Goal: Information Seeking & Learning: Learn about a topic

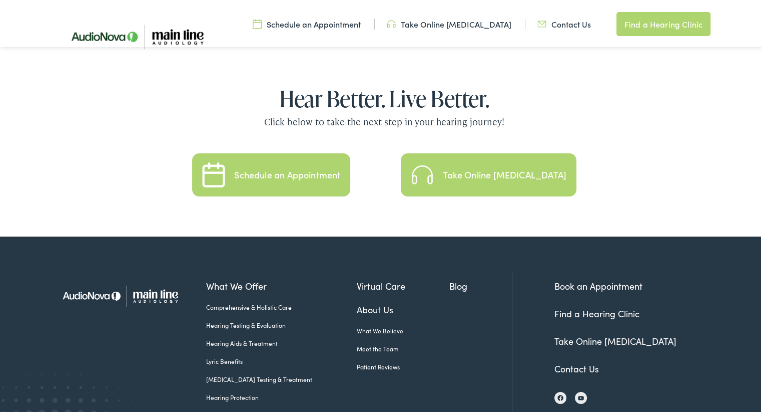
scroll to position [2203, 0]
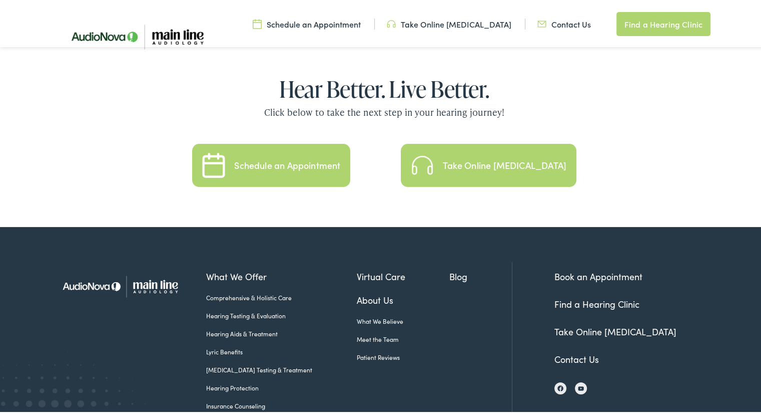
click at [222, 327] on link "Hearing Aids & Treatment" at bounding box center [281, 331] width 151 height 9
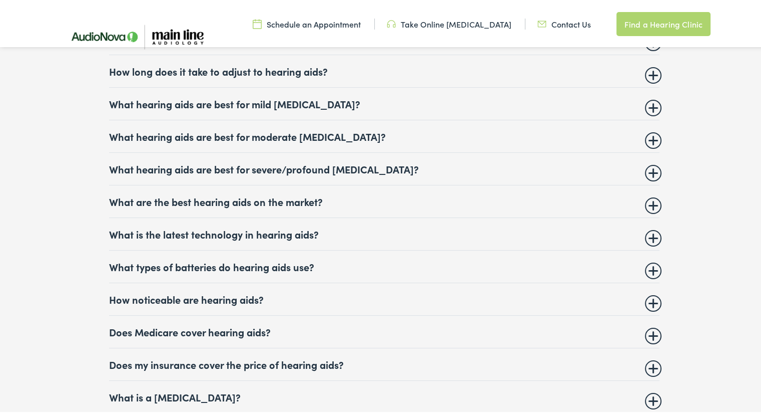
scroll to position [4055, 0]
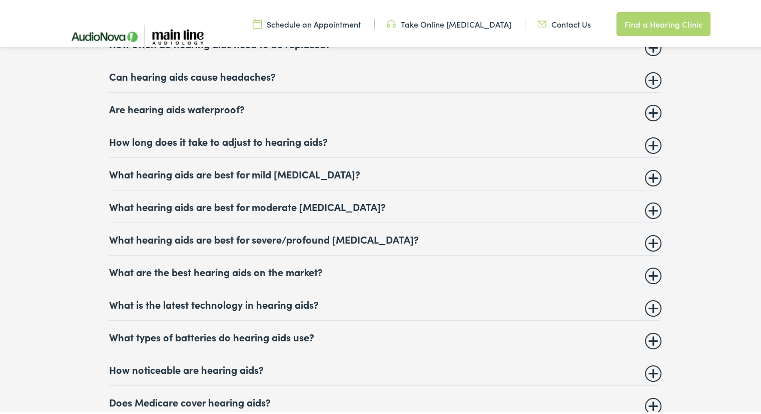
click at [651, 137] on summary "How long does it take to adjust to hearing aids?" at bounding box center [384, 139] width 551 height 12
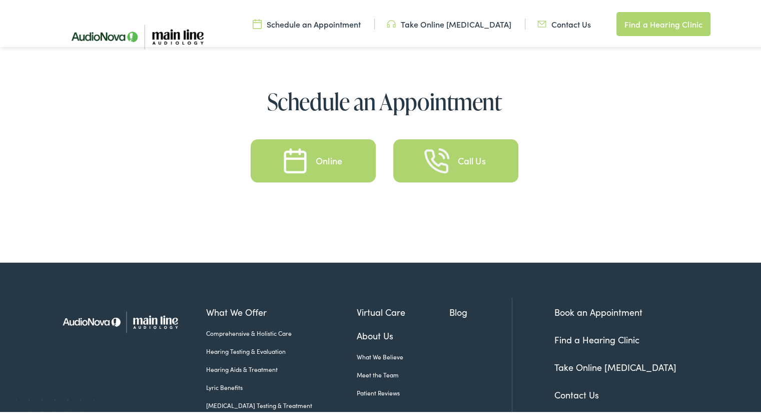
scroll to position [4806, 0]
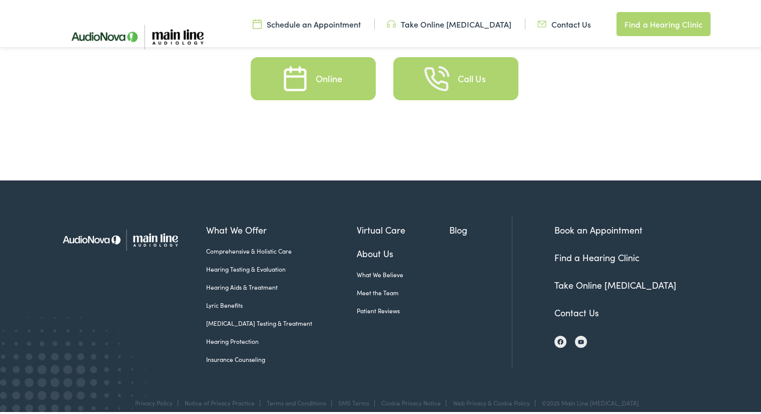
click at [357, 286] on link "Meet the Team" at bounding box center [403, 290] width 93 height 9
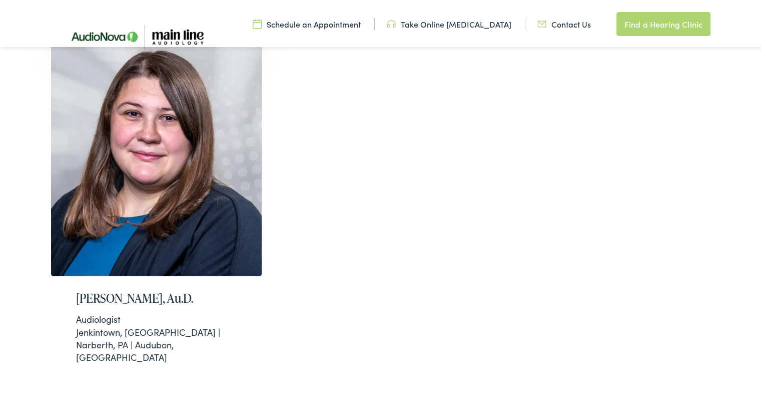
scroll to position [701, 0]
